Goal: Navigation & Orientation: Find specific page/section

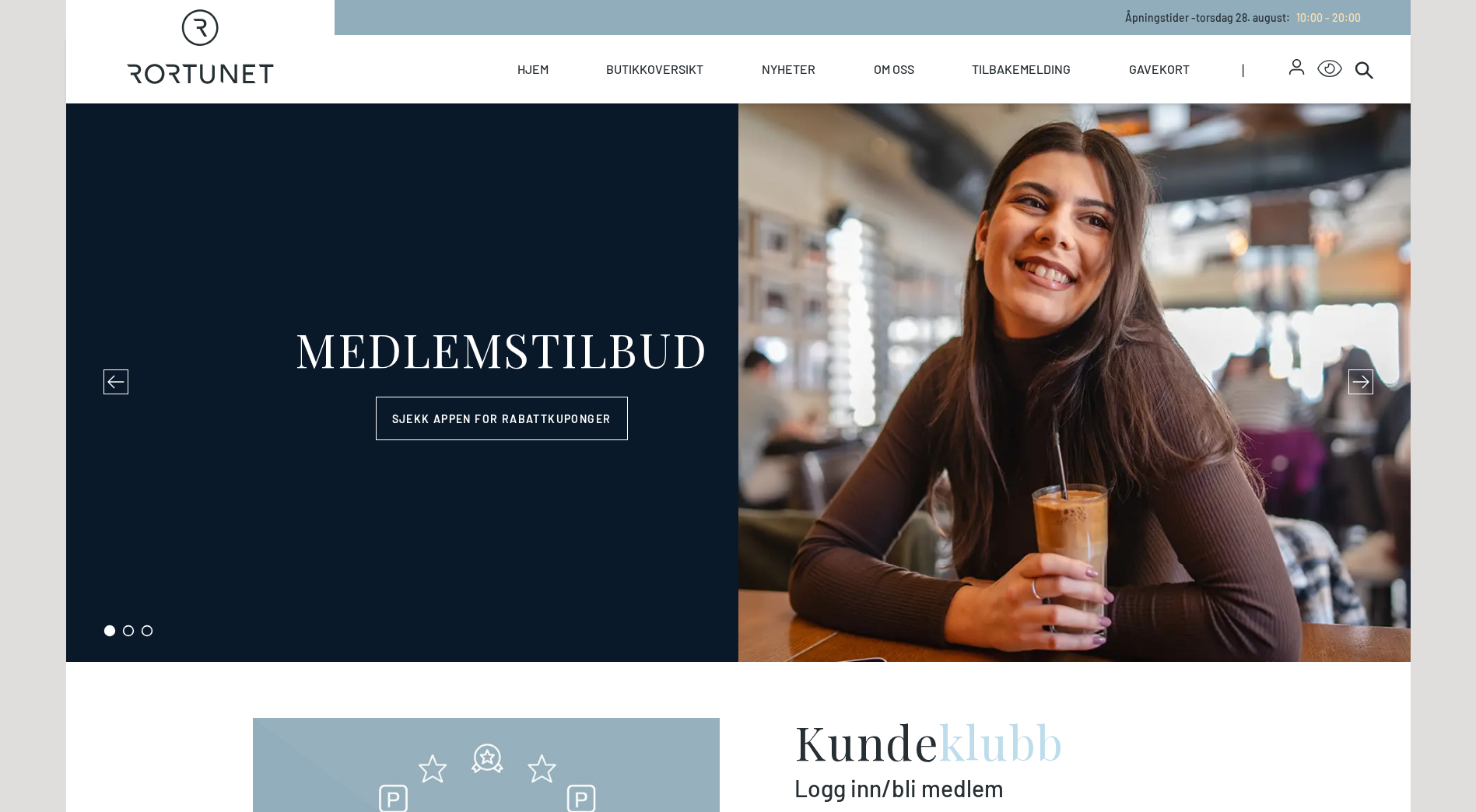
select select "NO"
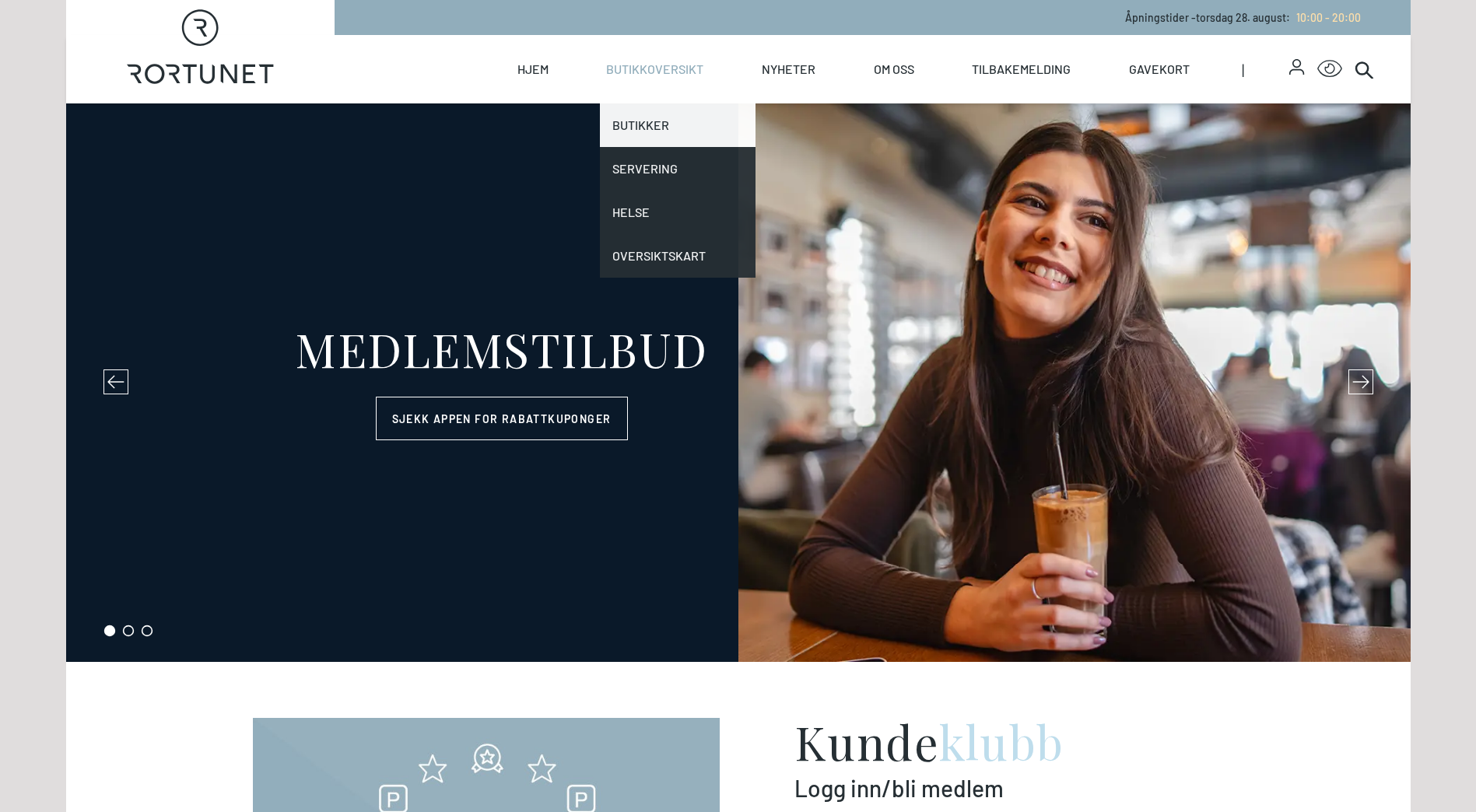
click at [640, 129] on link "Butikker" at bounding box center [677, 125] width 155 height 43
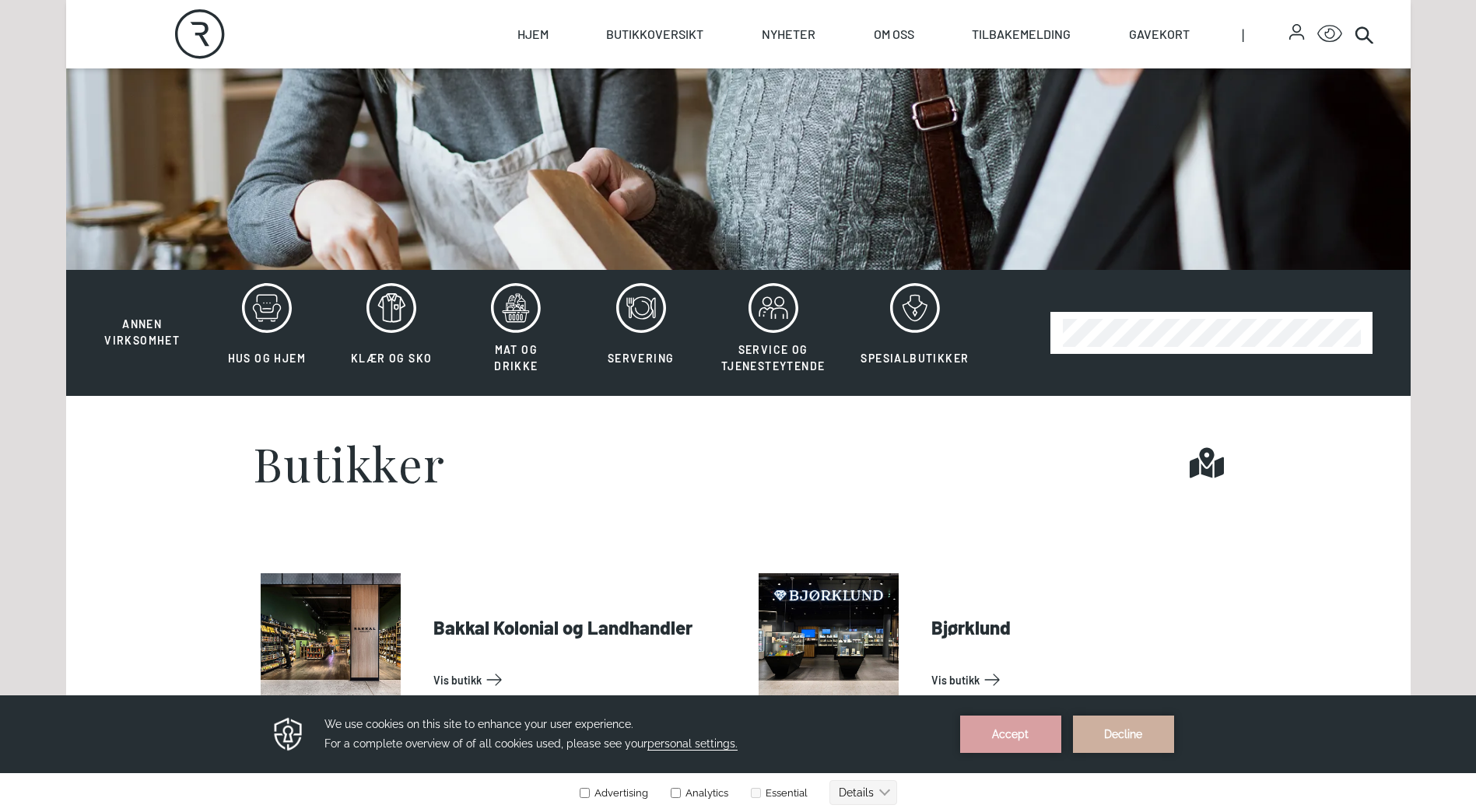
scroll to position [311, 0]
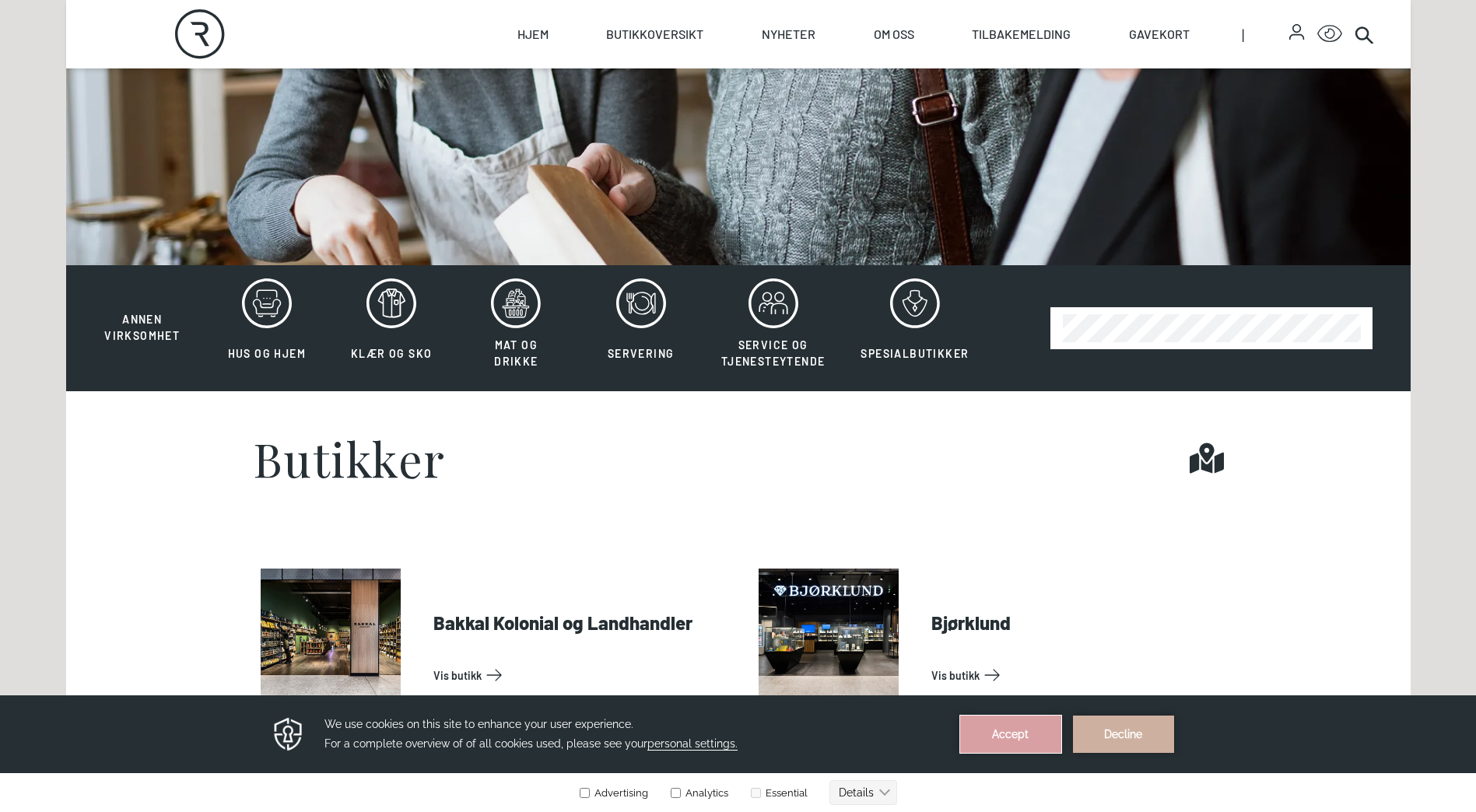
click at [1010, 732] on button "Accept" at bounding box center [1011, 734] width 101 height 37
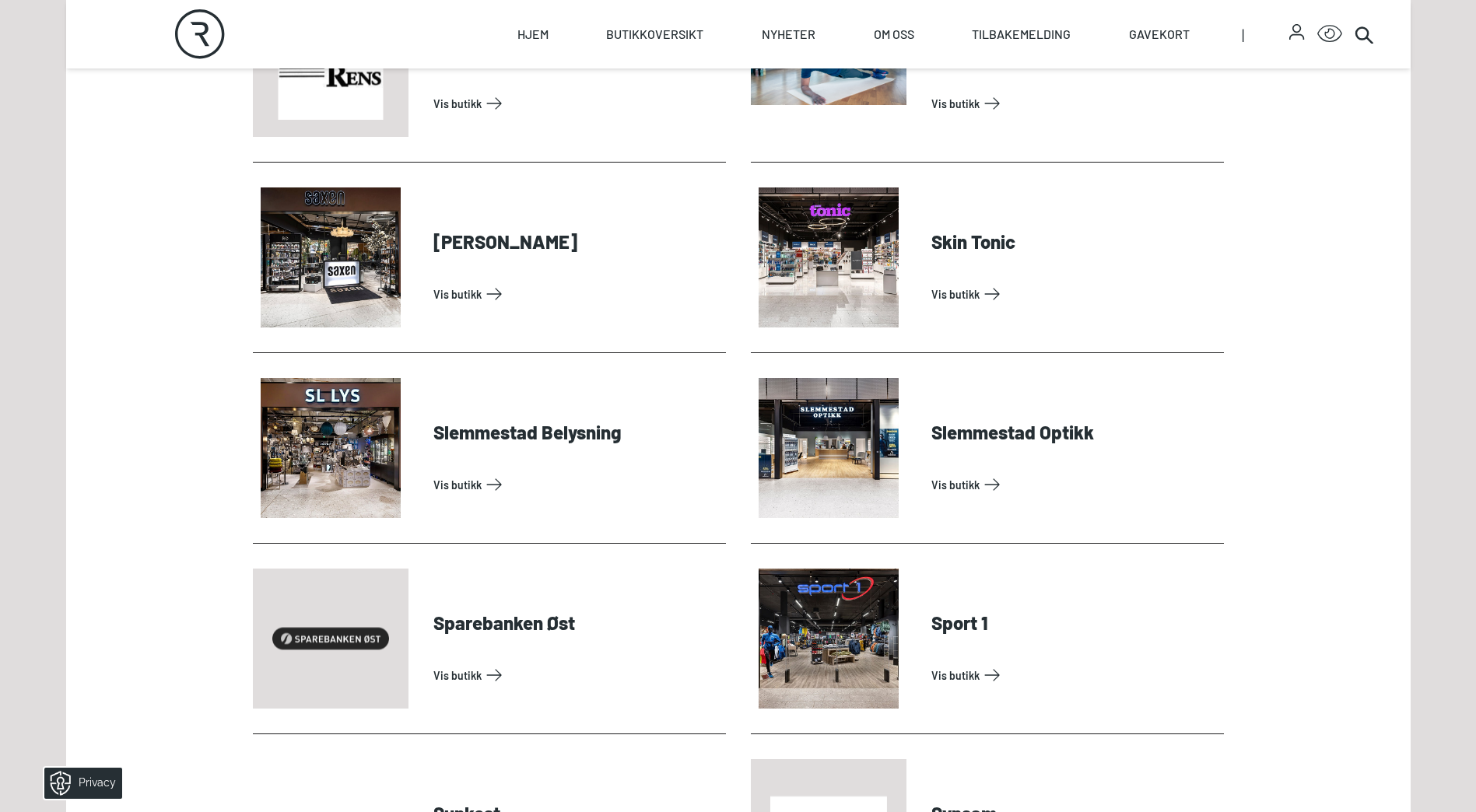
scroll to position [4044, 0]
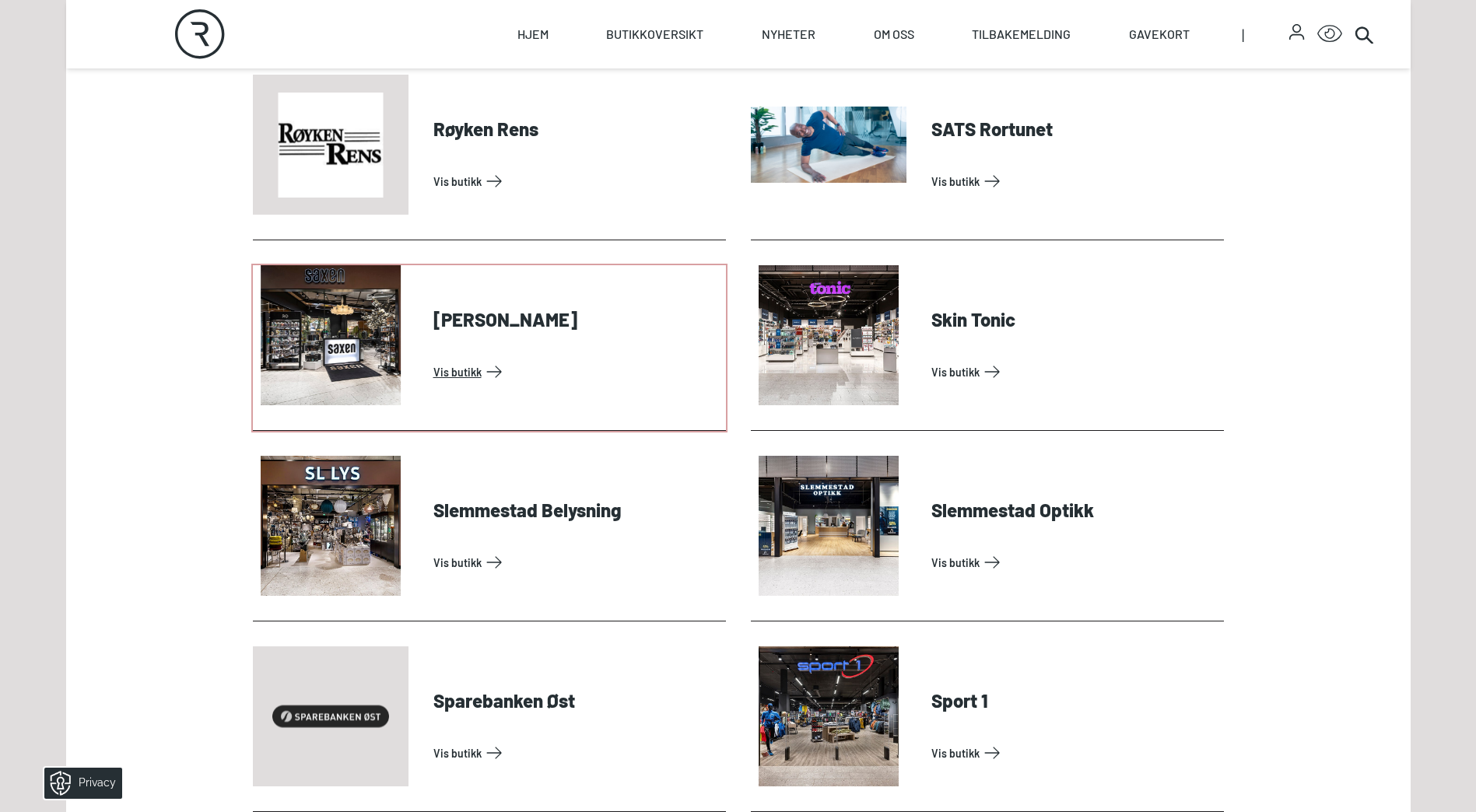
click at [439, 372] on link "Vis butikk" at bounding box center [576, 372] width 287 height 25
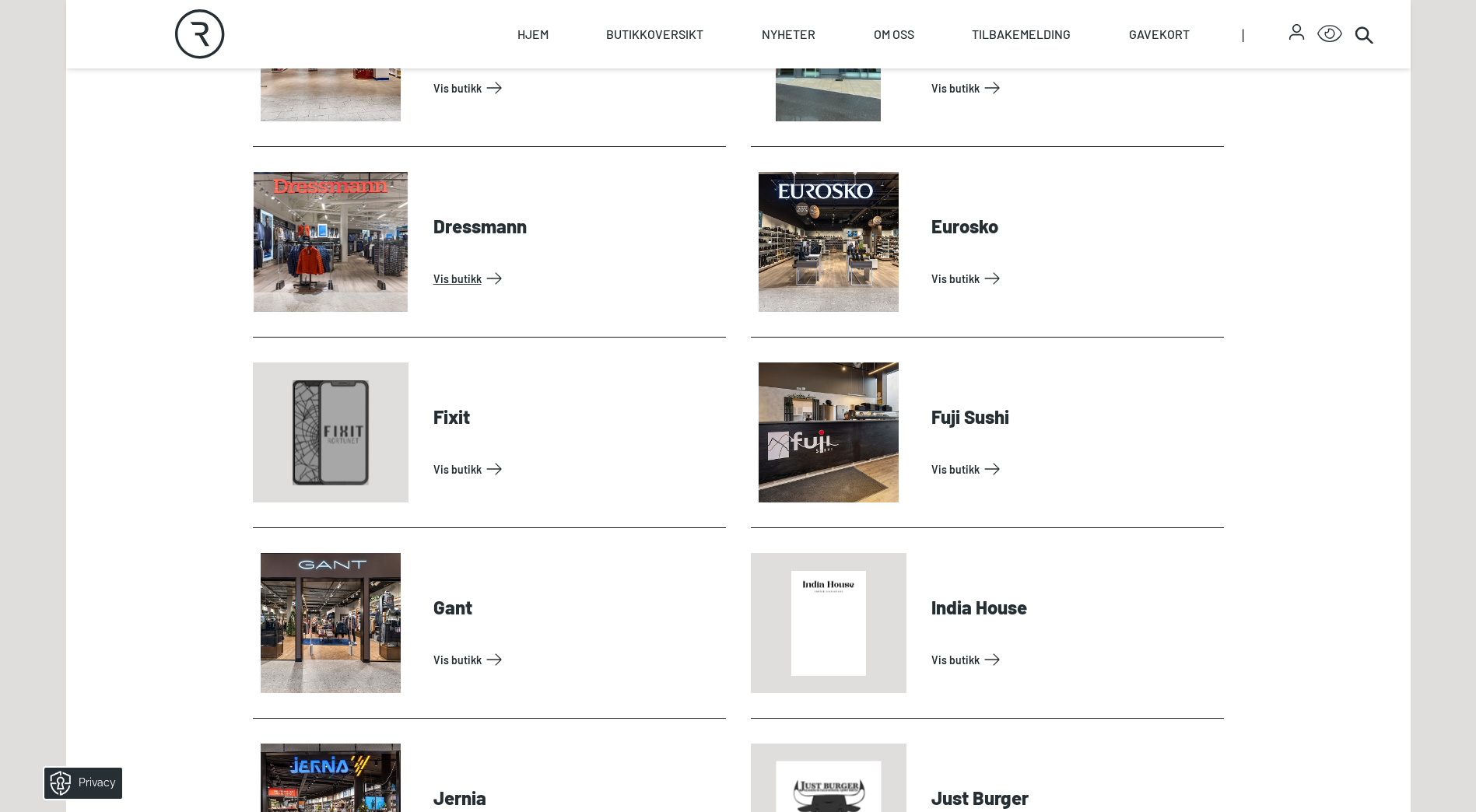
scroll to position [1167, 0]
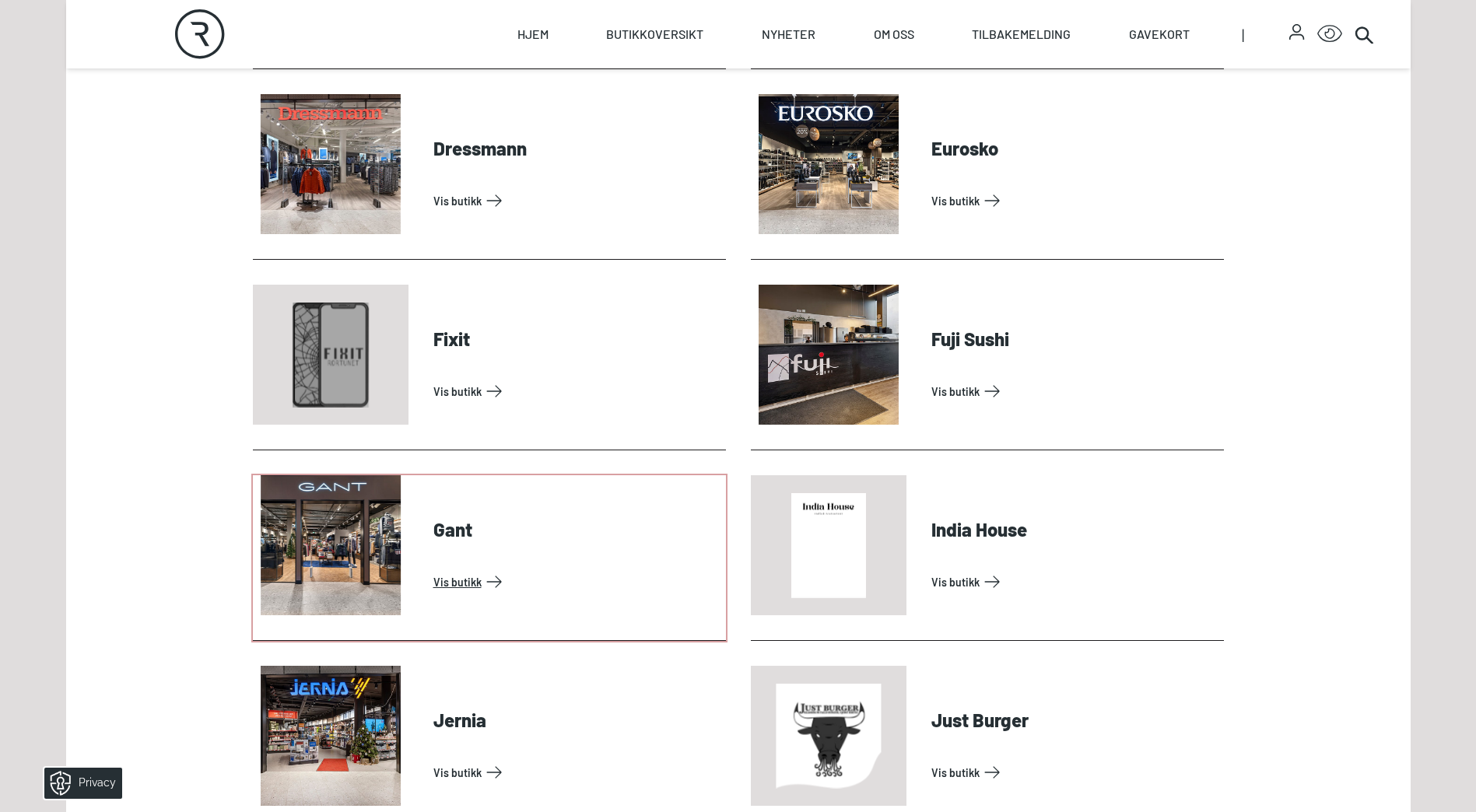
click at [468, 576] on link "Vis butikk" at bounding box center [576, 582] width 287 height 25
